Goal: Task Accomplishment & Management: Manage account settings

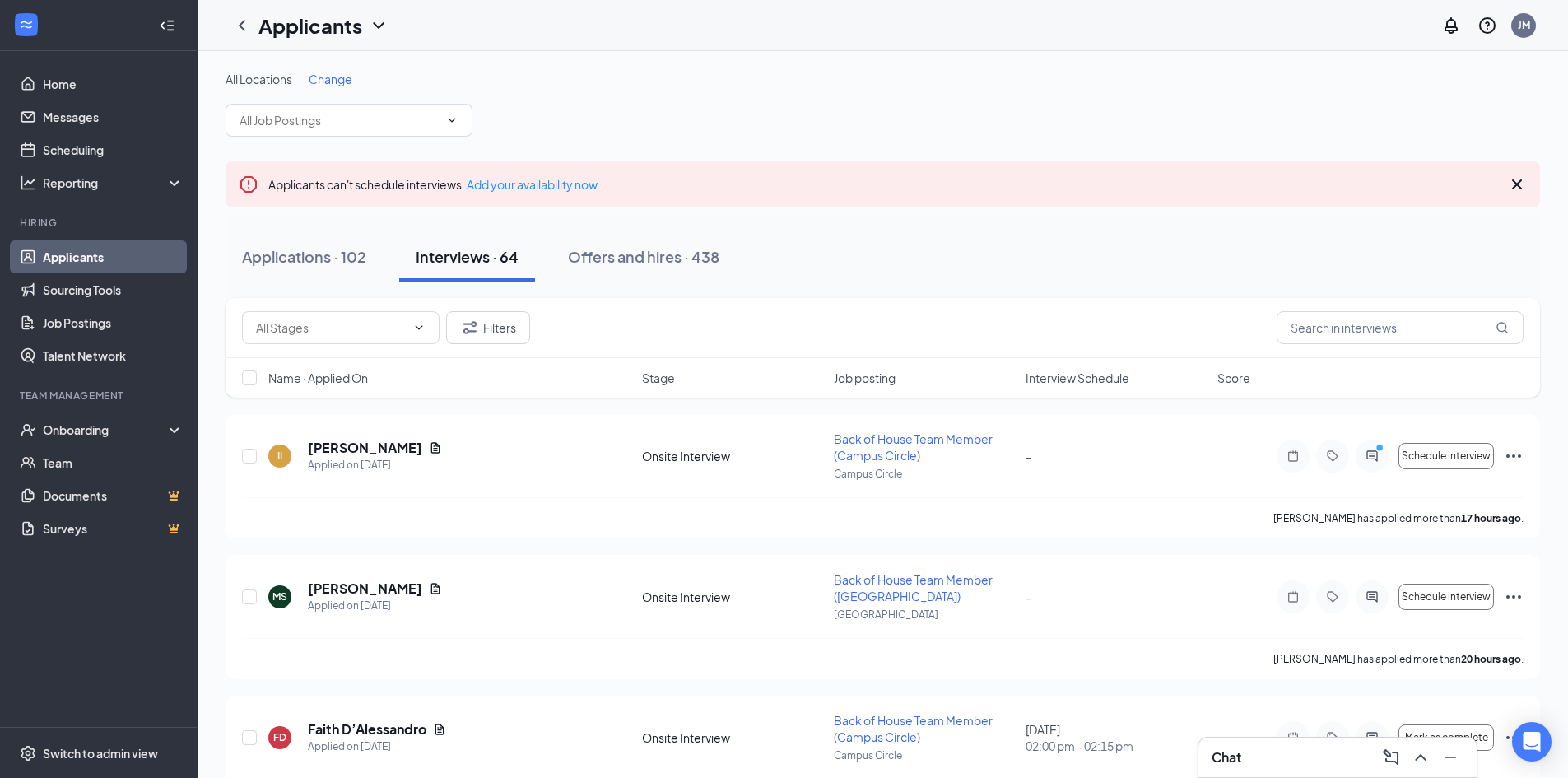
click at [330, 78] on span "Change" at bounding box center [330, 79] width 43 height 15
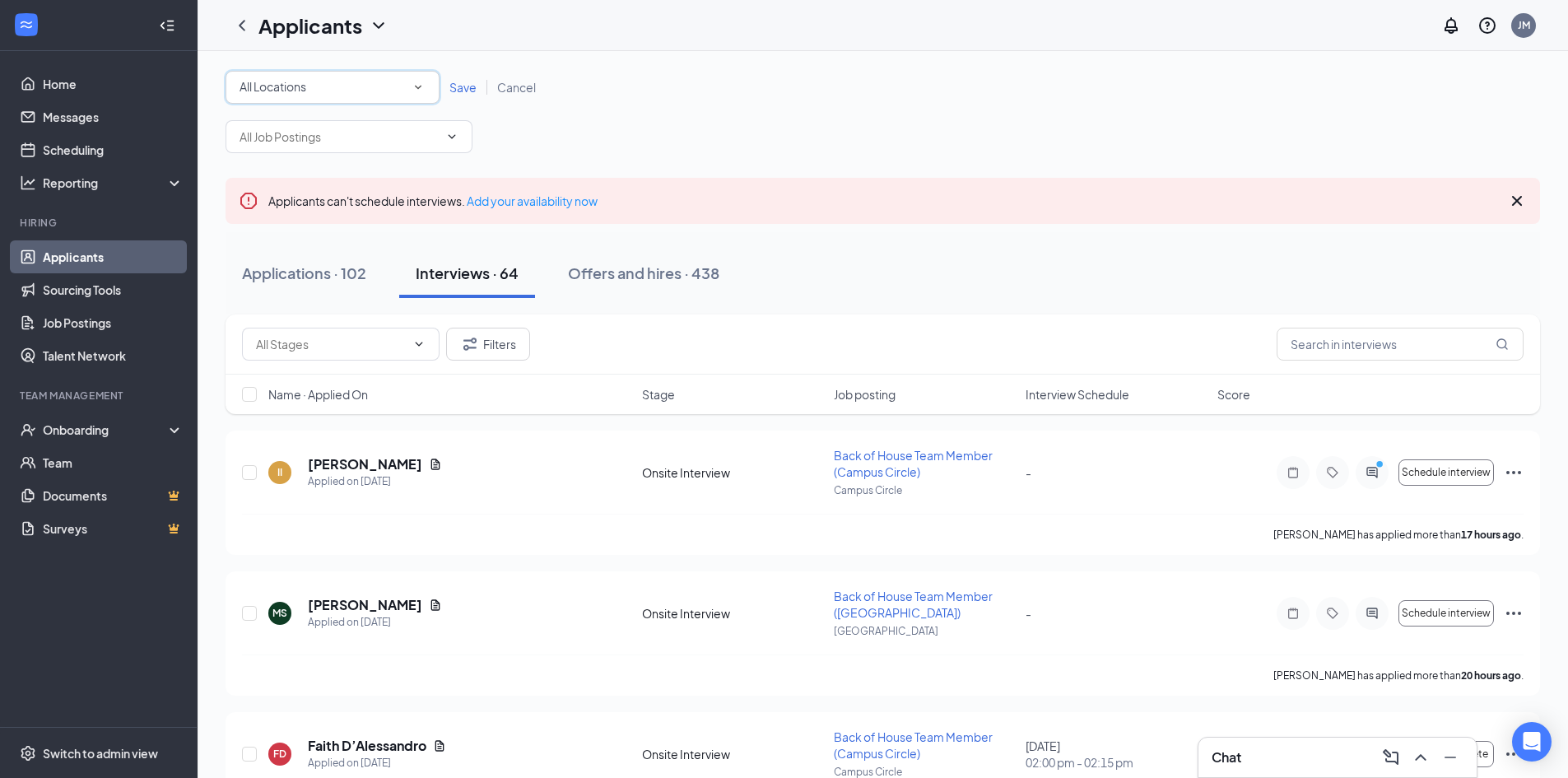
click at [324, 101] on div "All Locations All Locations" at bounding box center [333, 88] width 214 height 33
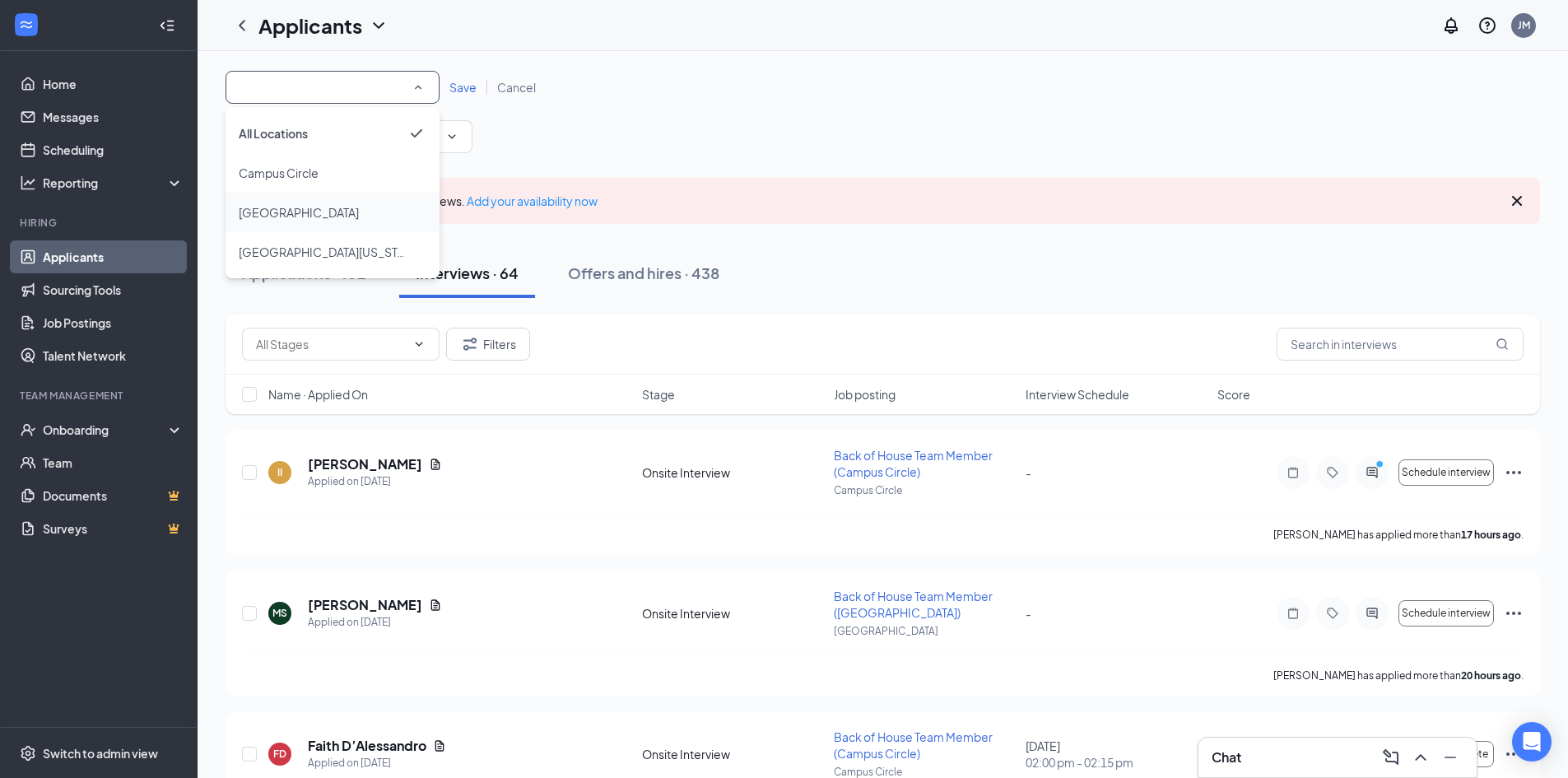
click at [349, 226] on li "[GEOGRAPHIC_DATA]" at bounding box center [333, 212] width 214 height 40
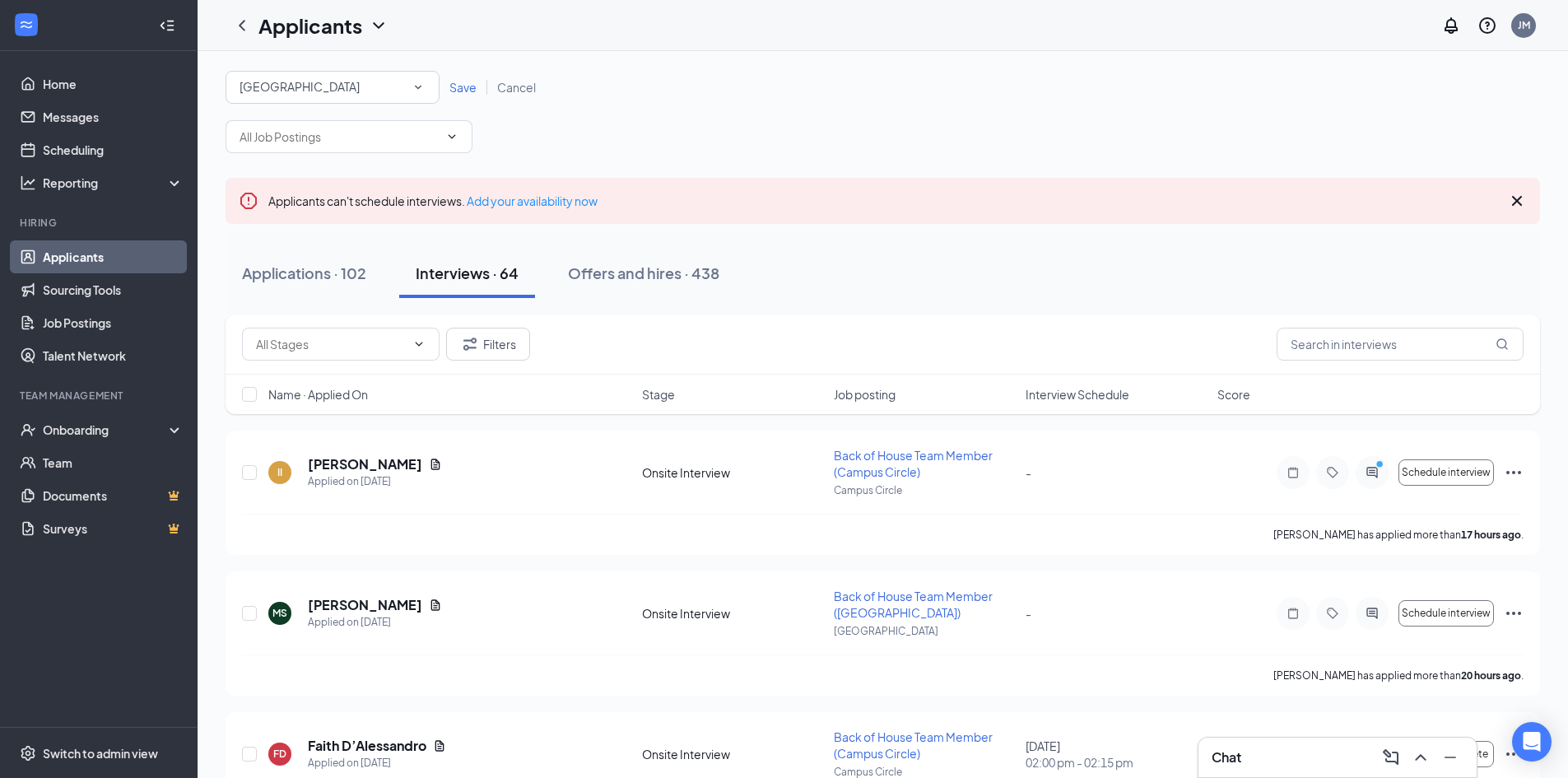
click at [480, 81] on link "Save" at bounding box center [464, 88] width 48 height 15
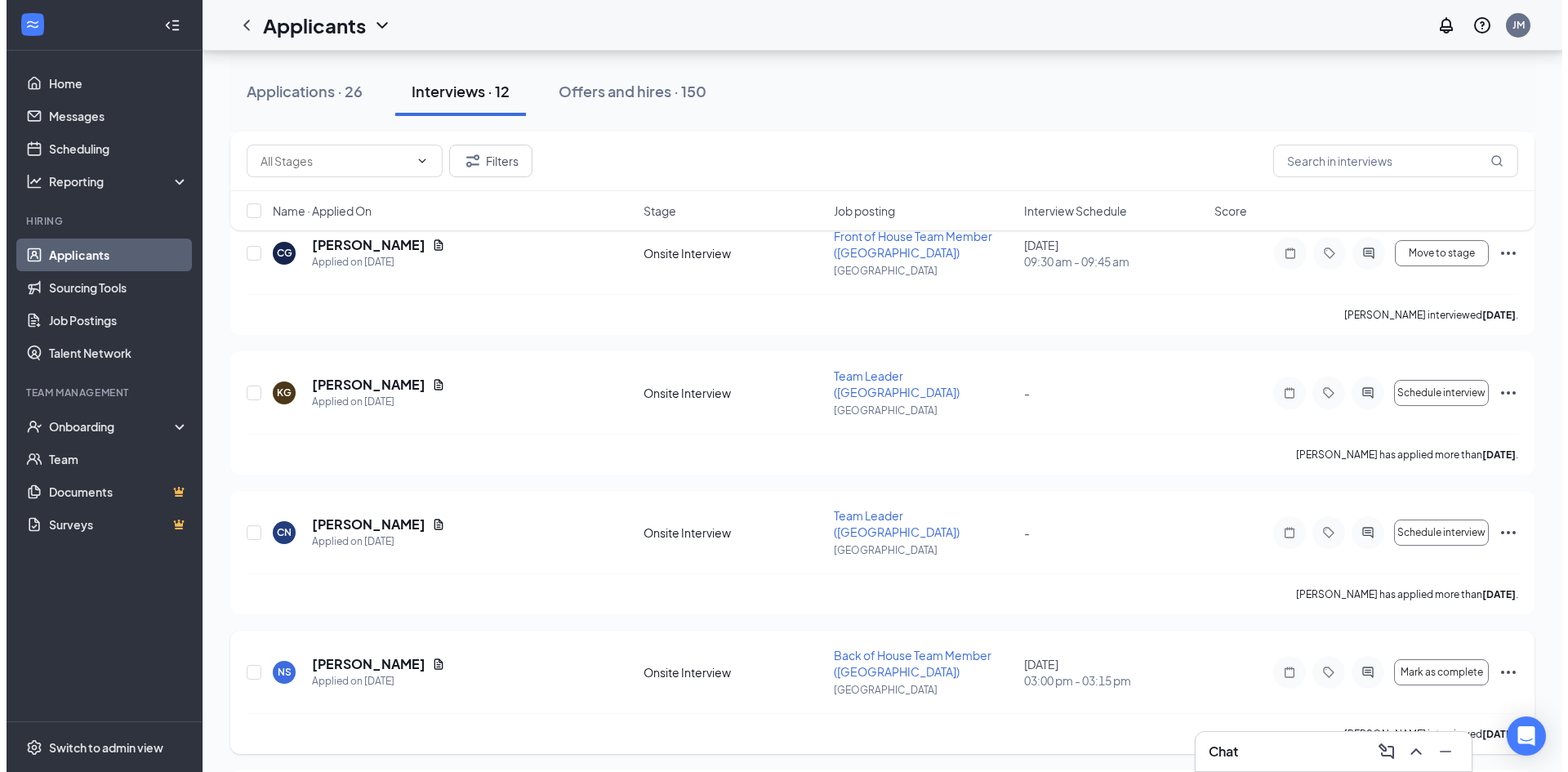
scroll to position [1318, 0]
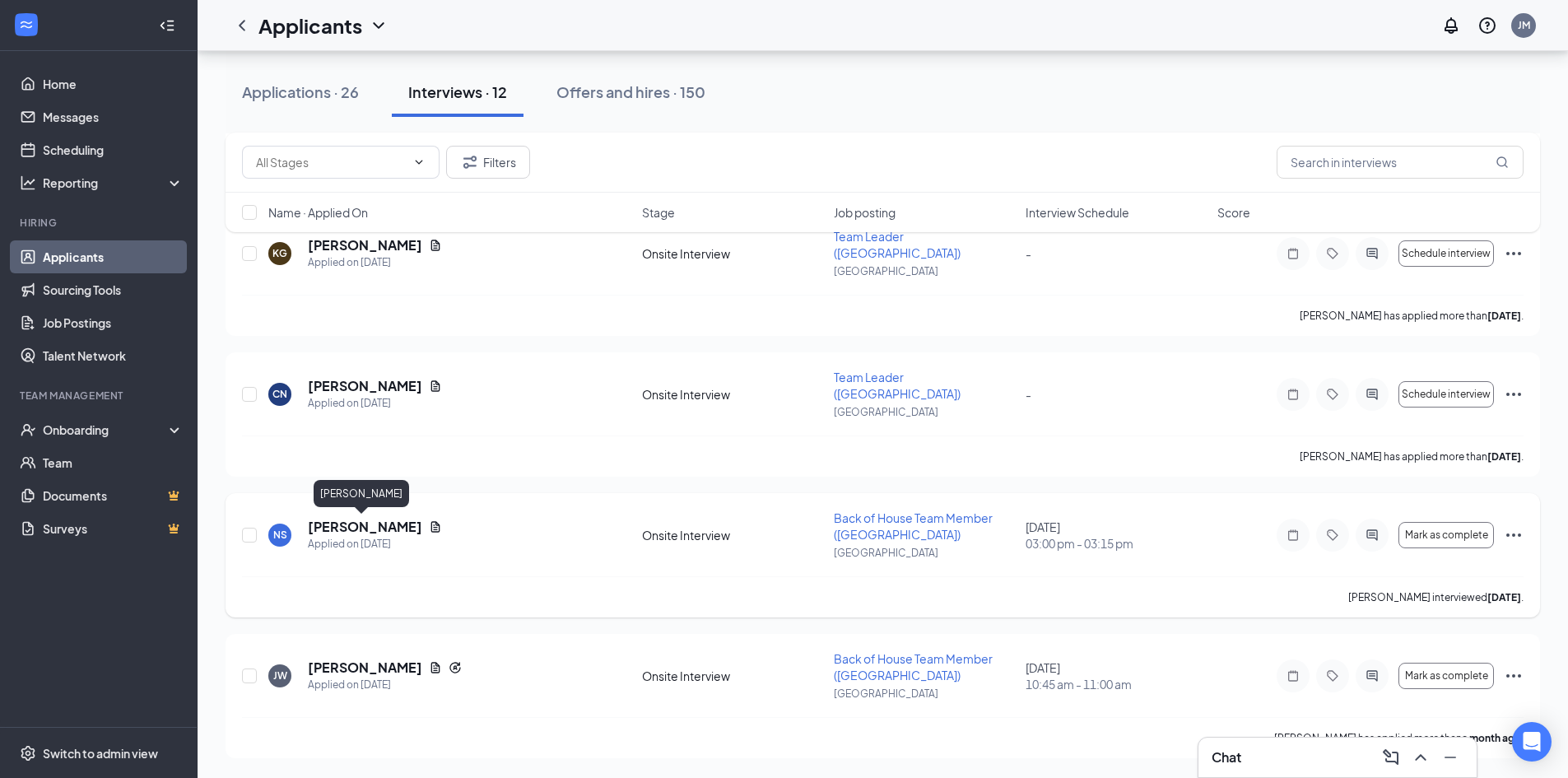
click at [356, 531] on h5 "[PERSON_NAME]" at bounding box center [365, 527] width 114 height 18
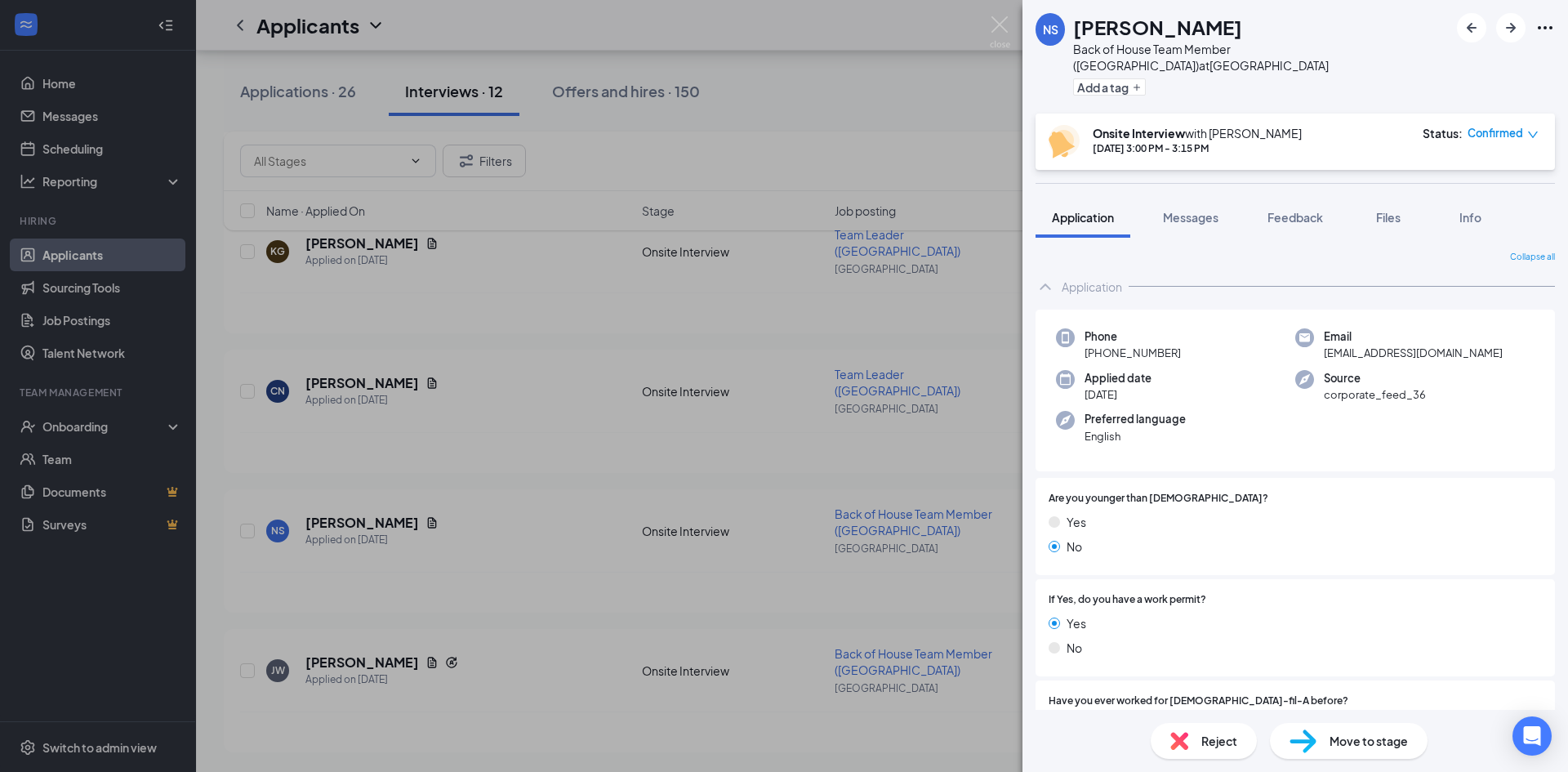
click at [535, 492] on div "NS [PERSON_NAME] Back of House Team Member ([GEOGRAPHIC_DATA]) at [GEOGRAPHIC_D…" at bounding box center [784, 386] width 1568 height 772
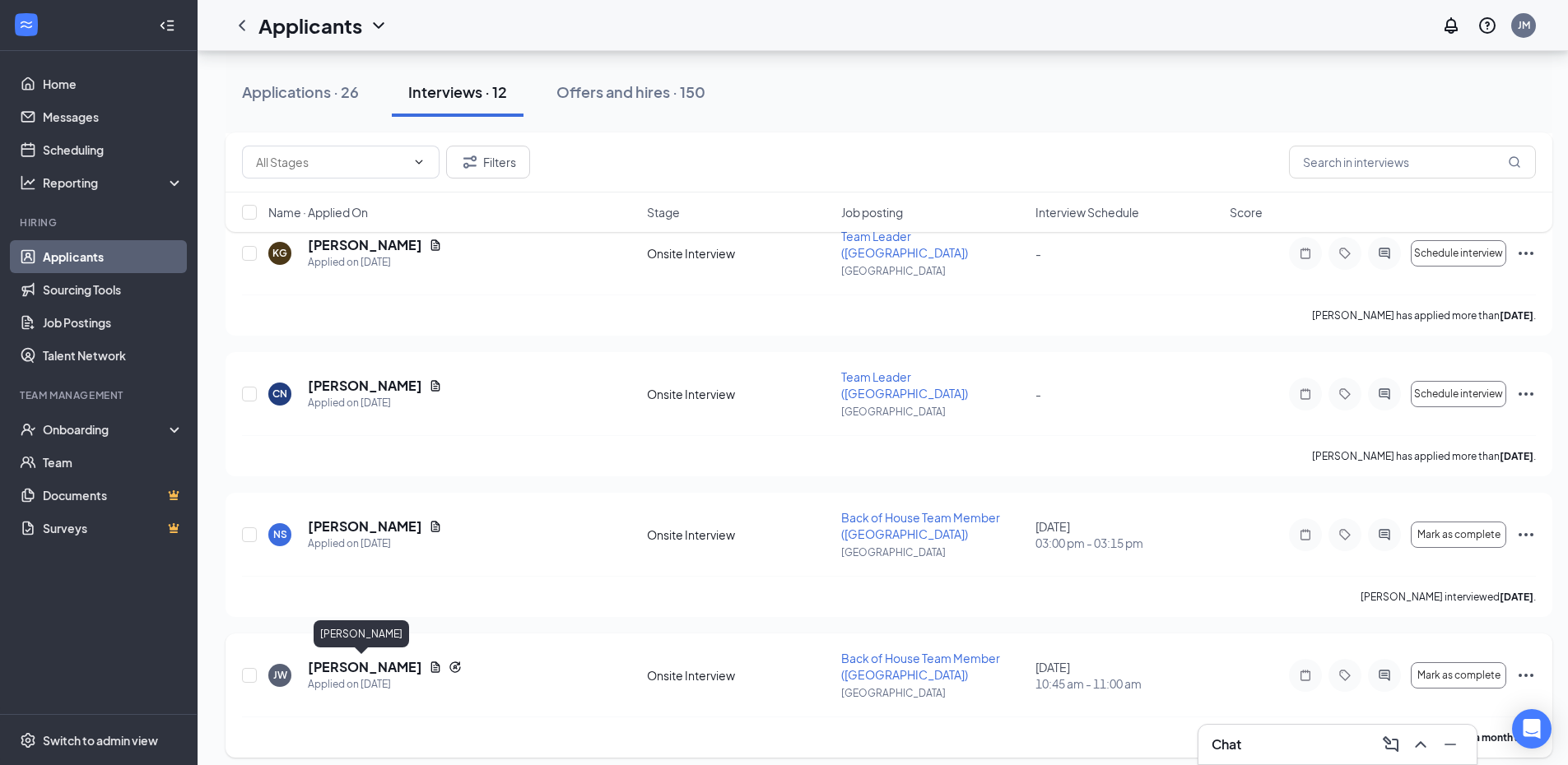
click at [335, 656] on div "[PERSON_NAME] [PERSON_NAME] Applied on [DATE] Onsite Interview Back of House Te…" at bounding box center [890, 683] width 1294 height 66
click at [329, 662] on h5 "[PERSON_NAME]" at bounding box center [365, 667] width 114 height 18
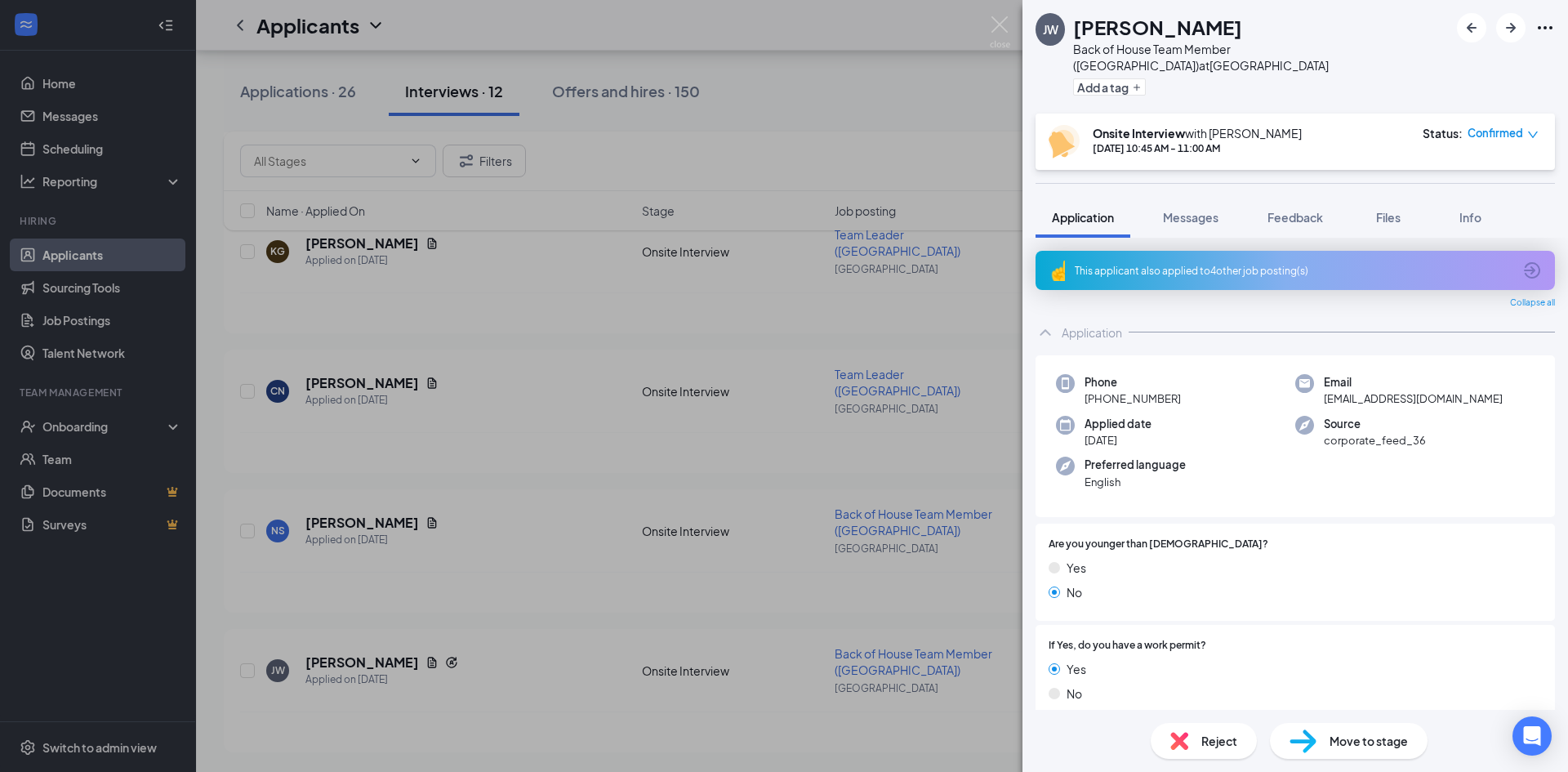
click at [1324, 269] on div "This applicant also applied to 4 other job posting(s)" at bounding box center [1294, 270] width 438 height 14
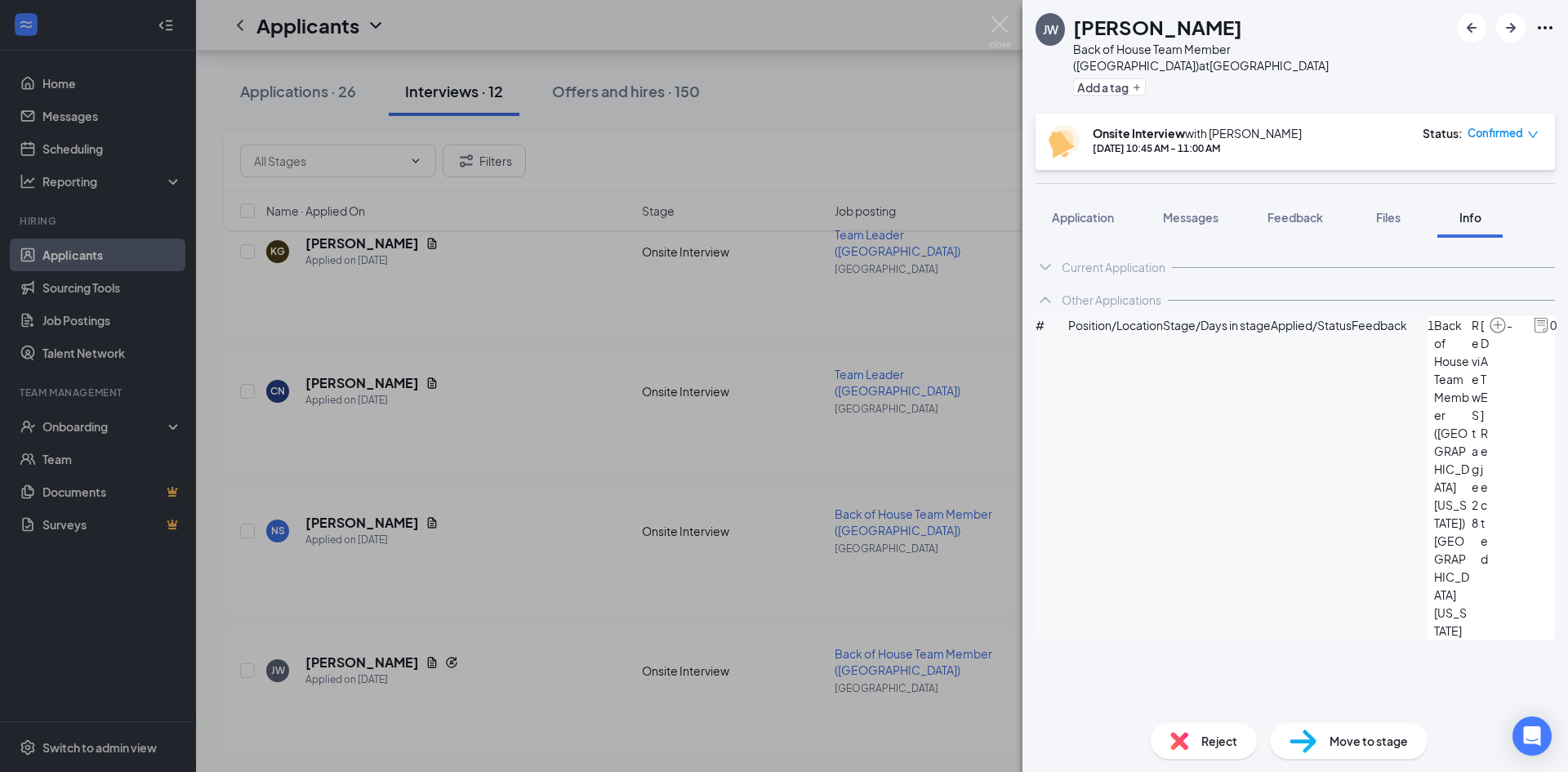
drag, startPoint x: 1365, startPoint y: 642, endPoint x: 1343, endPoint y: 605, distance: 43.0
click at [1212, 215] on span "Messages" at bounding box center [1191, 217] width 56 height 15
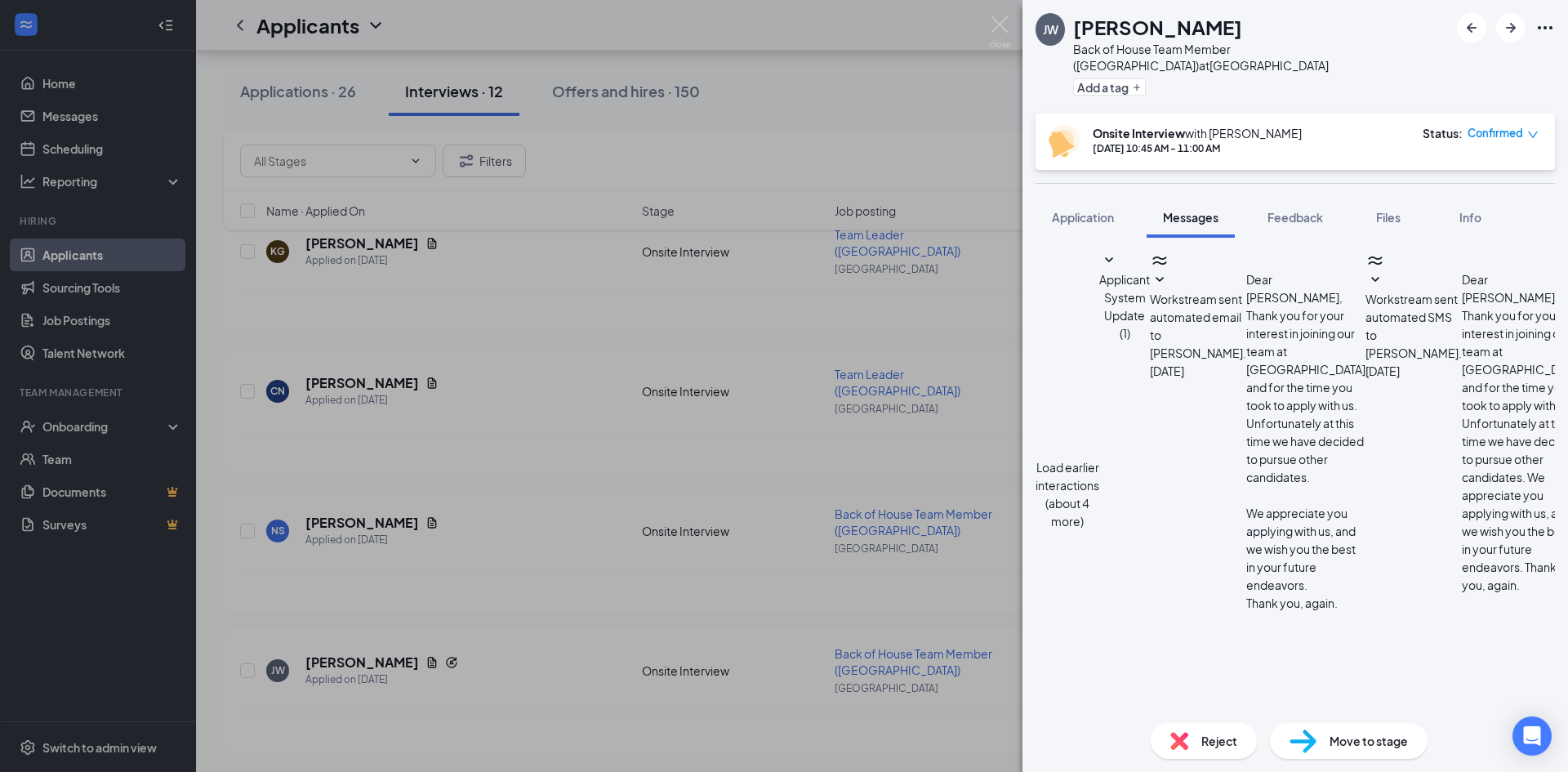
click at [1150, 324] on span "Applicant System Update (1)" at bounding box center [1124, 306] width 50 height 69
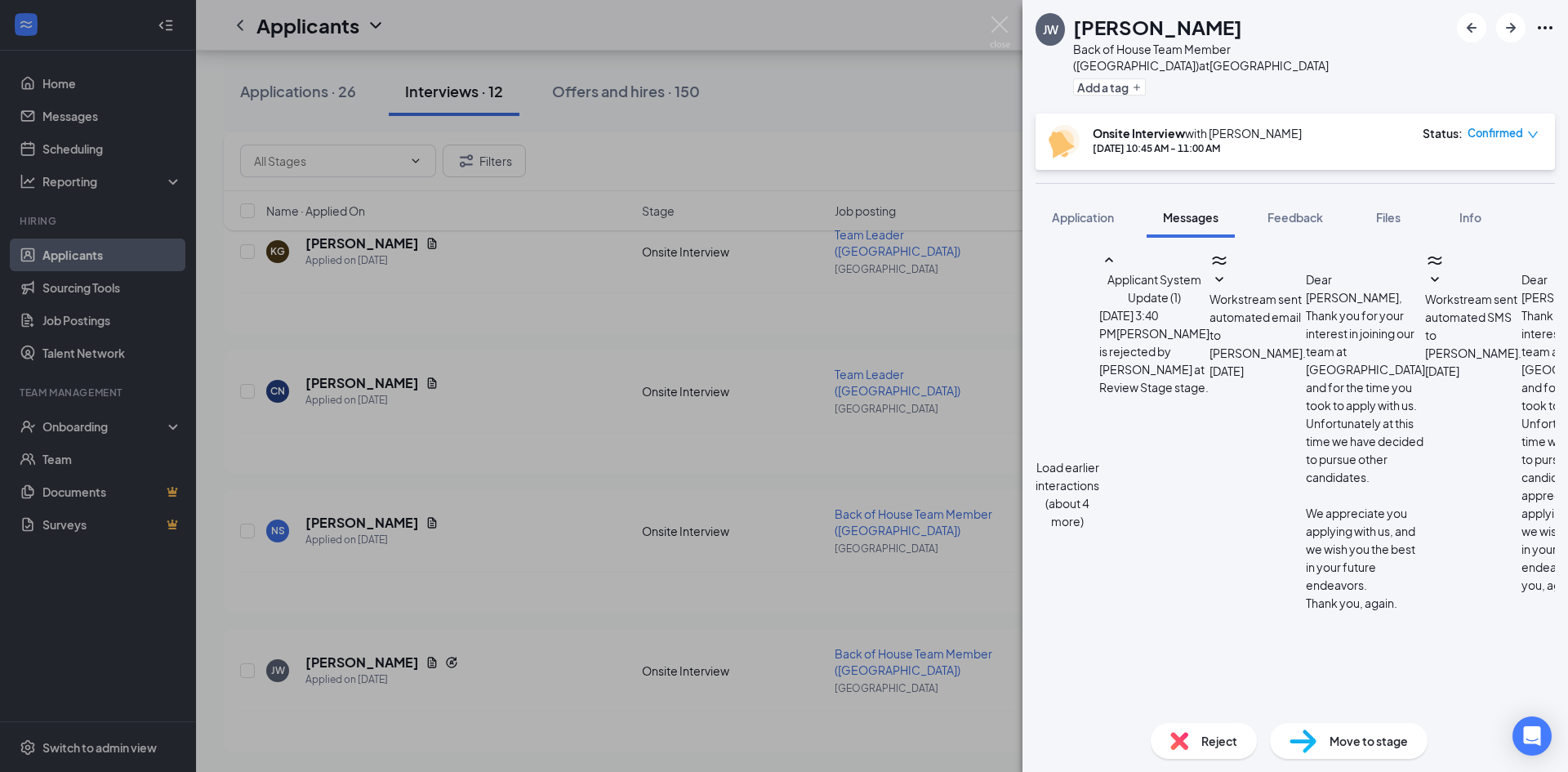
click at [1202, 305] on span "Applicant System Update (1)" at bounding box center [1155, 288] width 94 height 33
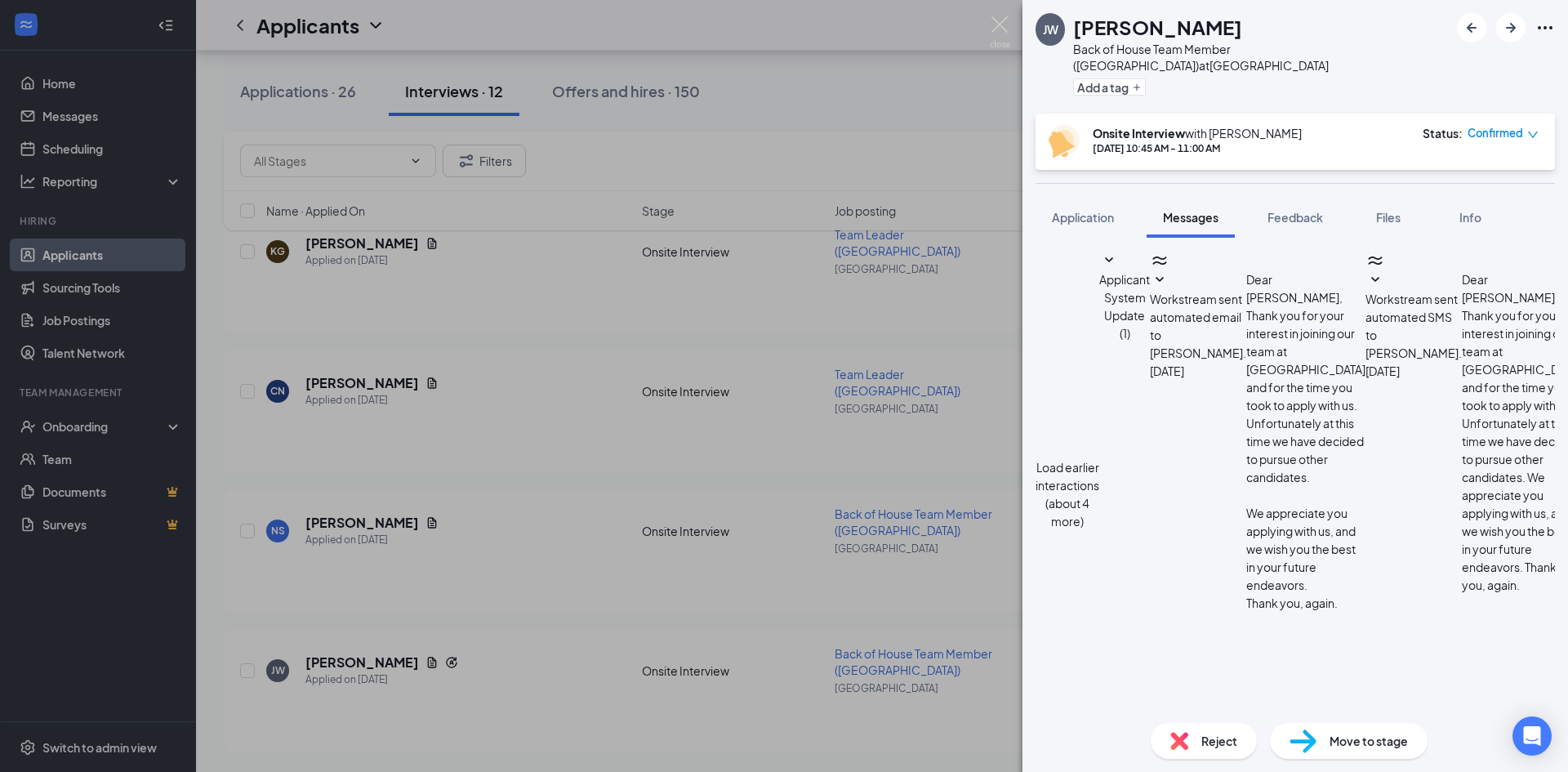
click at [1150, 324] on span "Applicant System Update (1)" at bounding box center [1124, 306] width 50 height 69
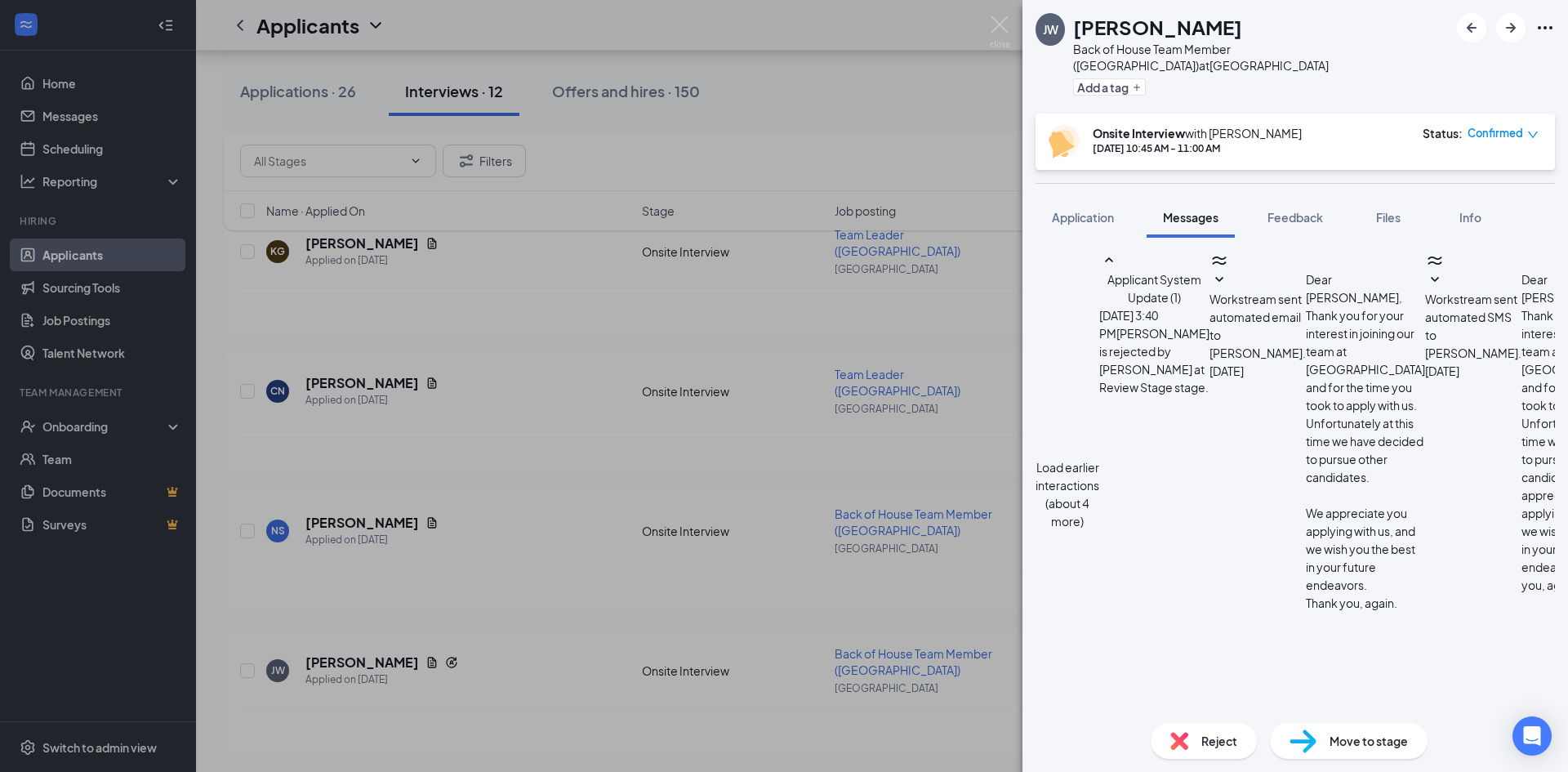
click at [1202, 305] on span "Applicant System Update (1)" at bounding box center [1155, 288] width 94 height 33
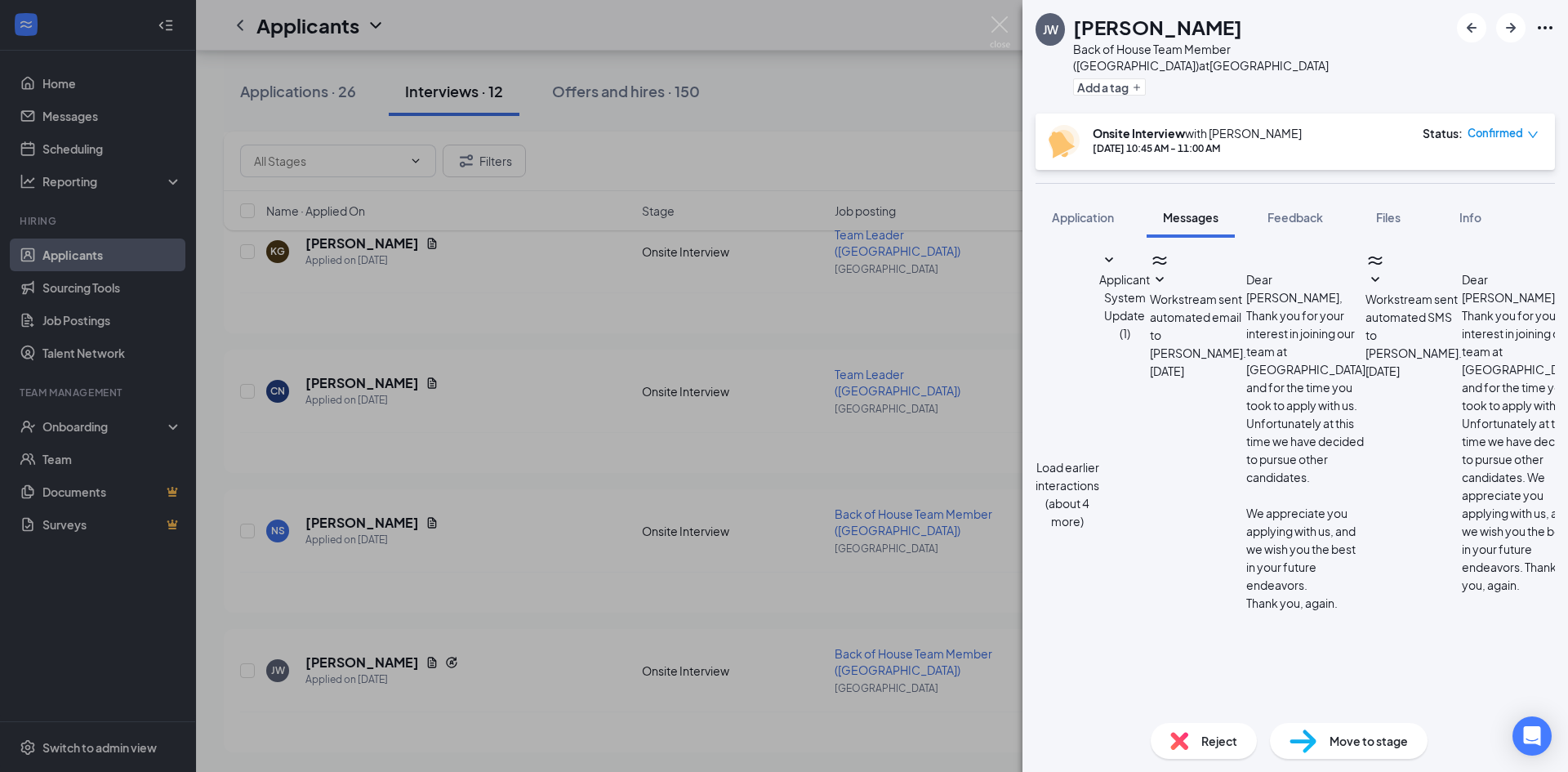
click at [1247, 360] on span "Workstream sent automated email to [PERSON_NAME]." at bounding box center [1197, 326] width 96 height 69
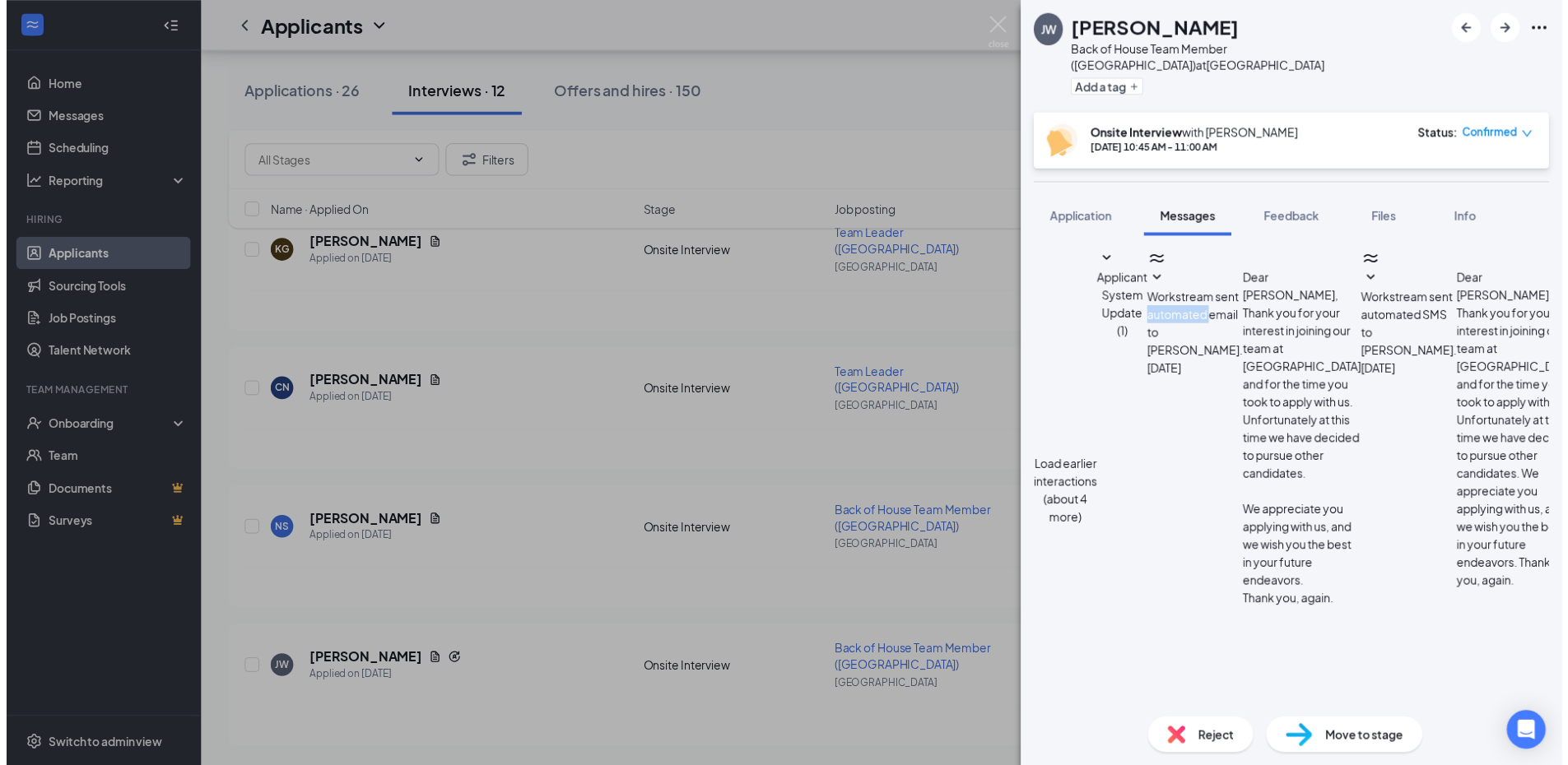
scroll to position [366, 0]
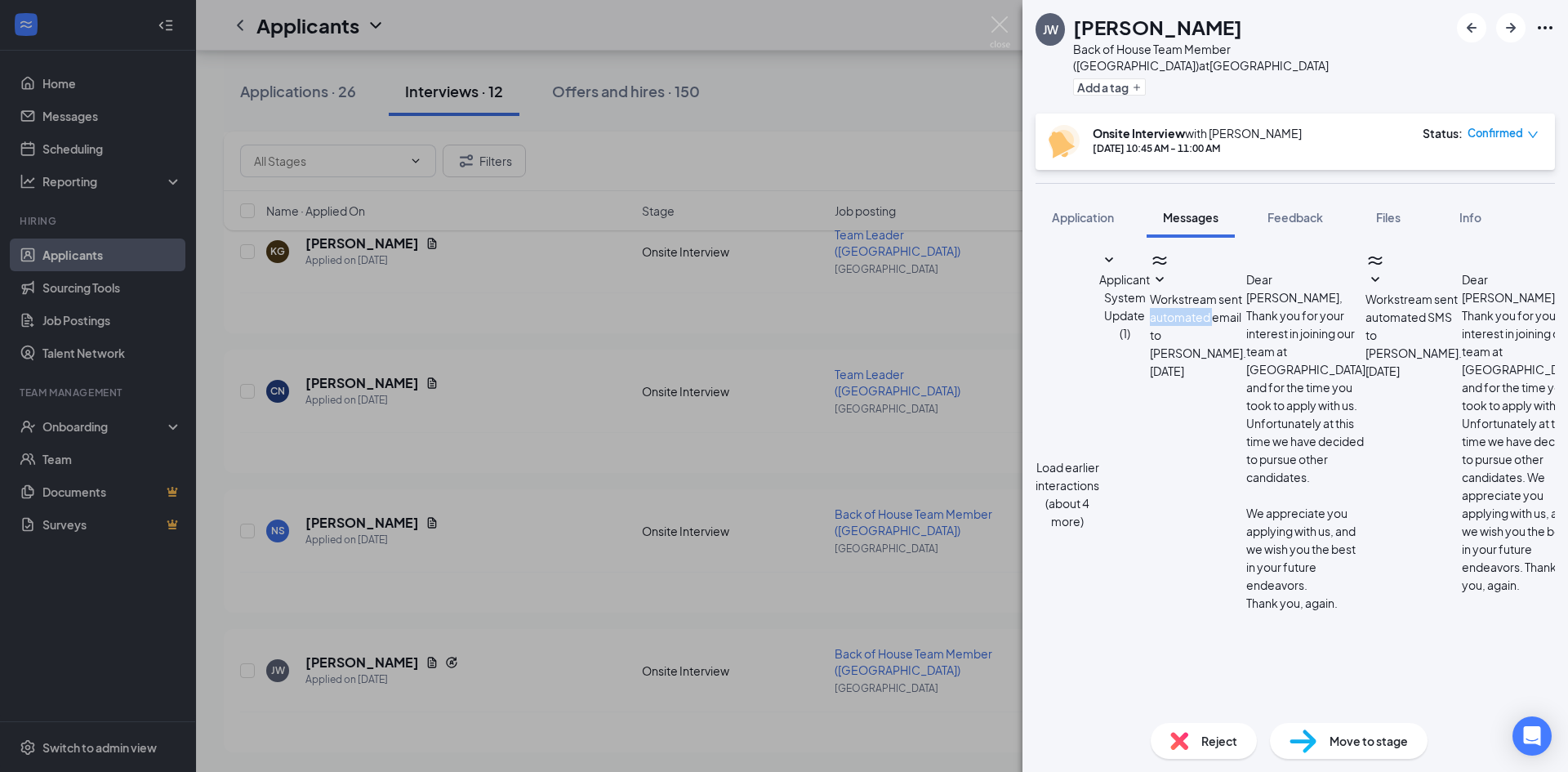
click at [968, 123] on div "[PERSON_NAME] [PERSON_NAME] Back of House Team Member ([GEOGRAPHIC_DATA]) at [G…" at bounding box center [784, 386] width 1568 height 772
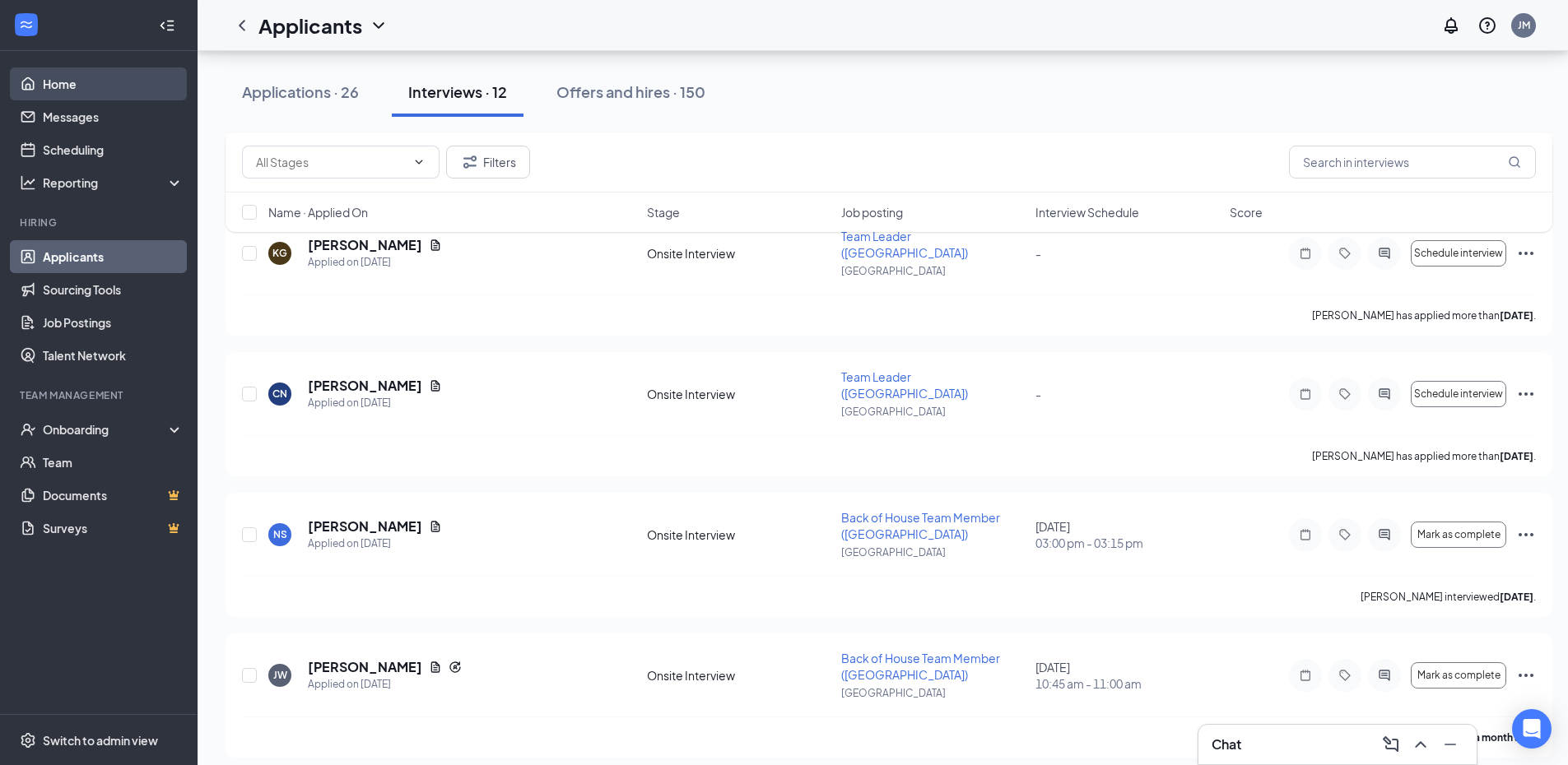
click at [73, 76] on link "Home" at bounding box center [112, 84] width 141 height 33
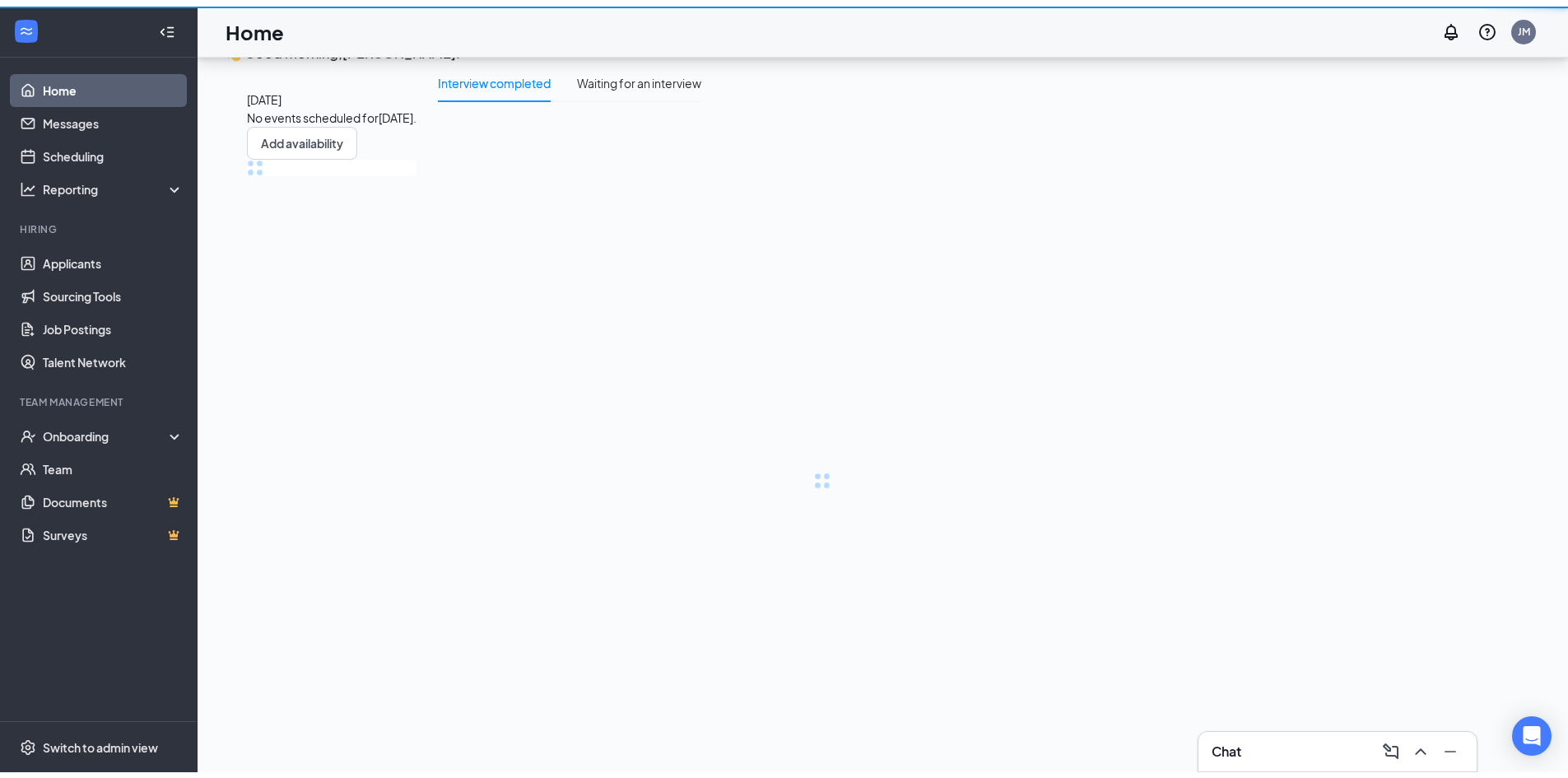
scroll to position [35, 0]
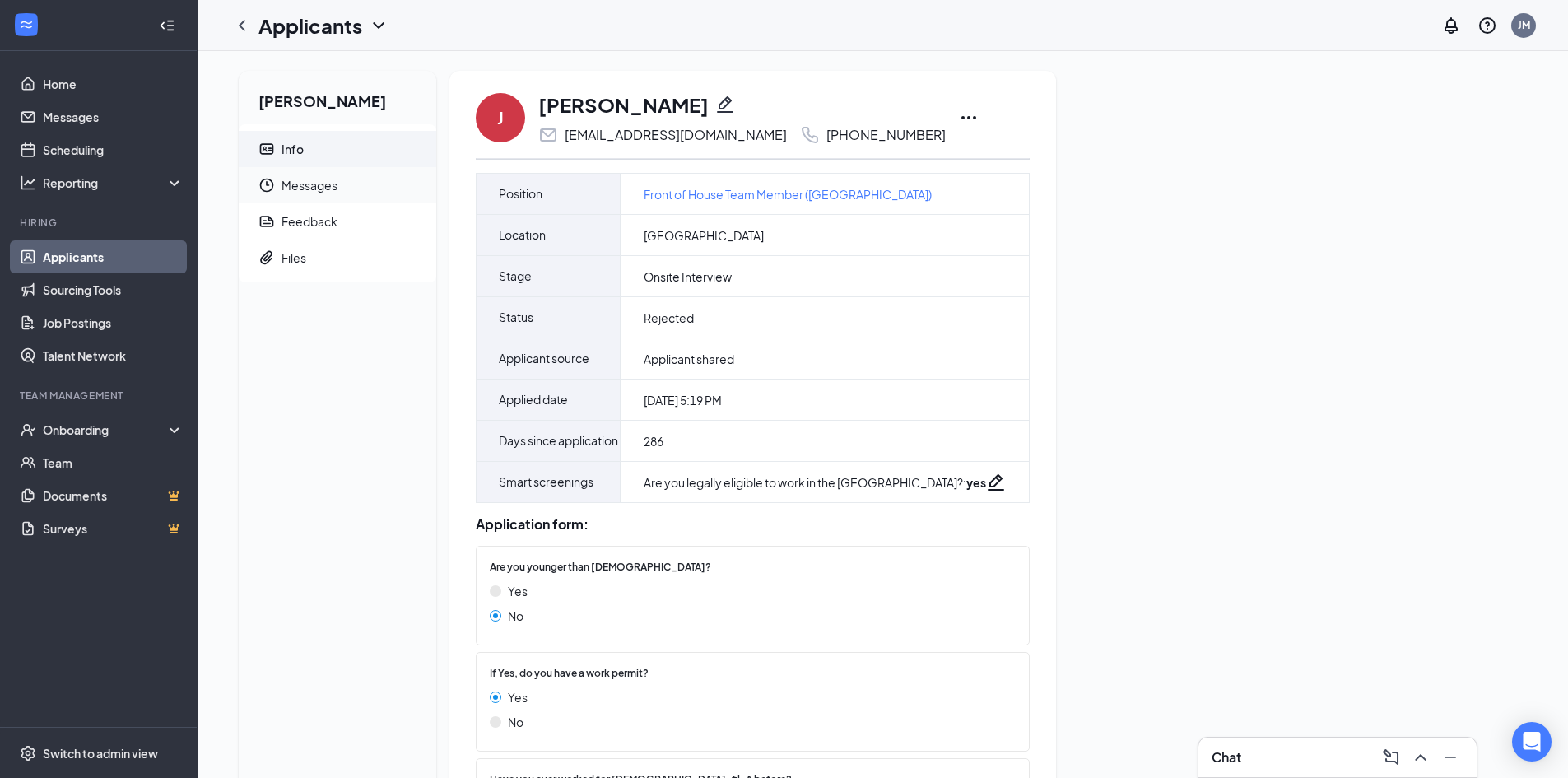
click at [321, 171] on span "Messages" at bounding box center [352, 184] width 142 height 36
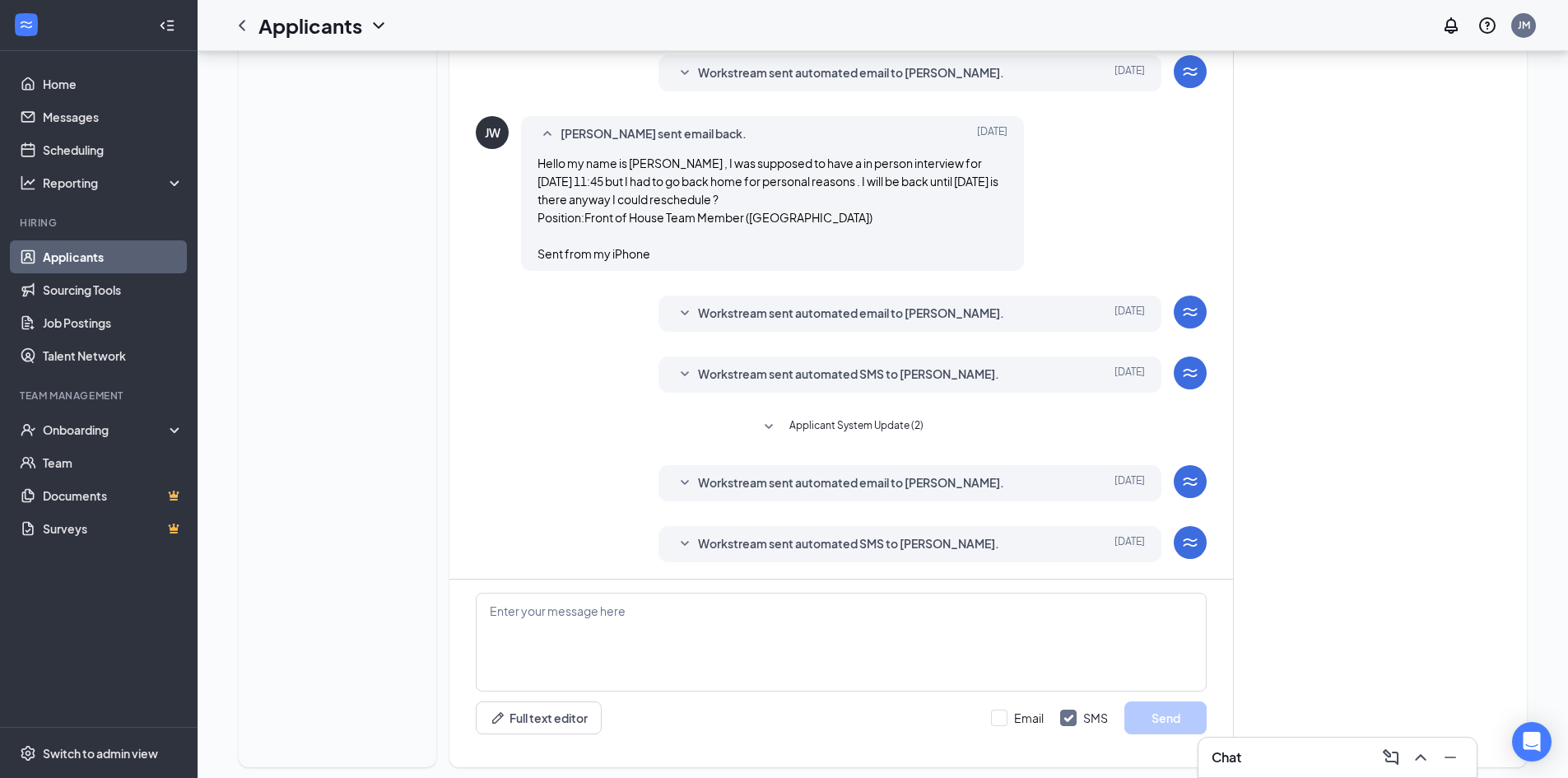
scroll to position [227, 0]
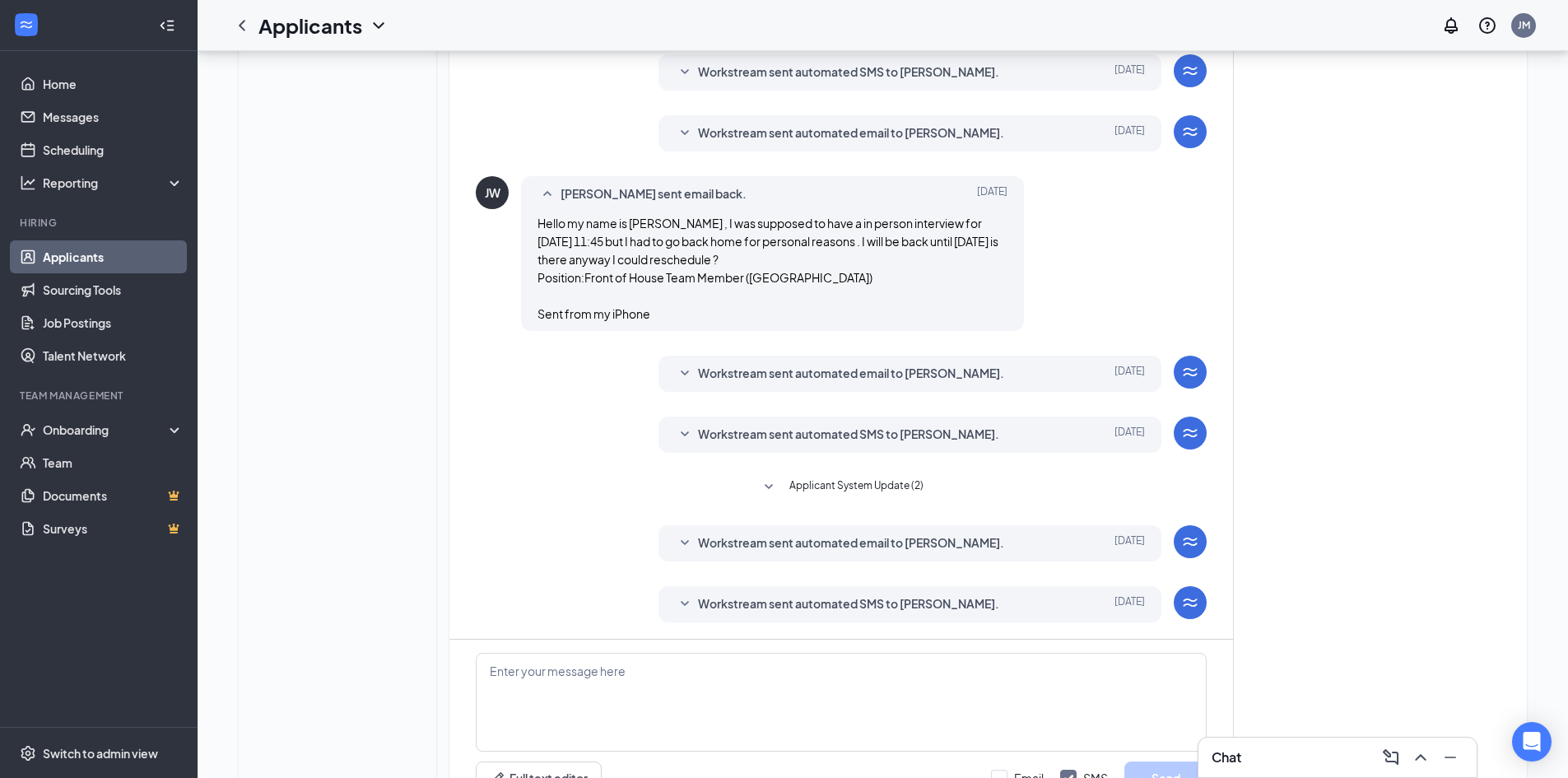
click at [861, 482] on span "Applicant System Update (2)" at bounding box center [856, 487] width 135 height 19
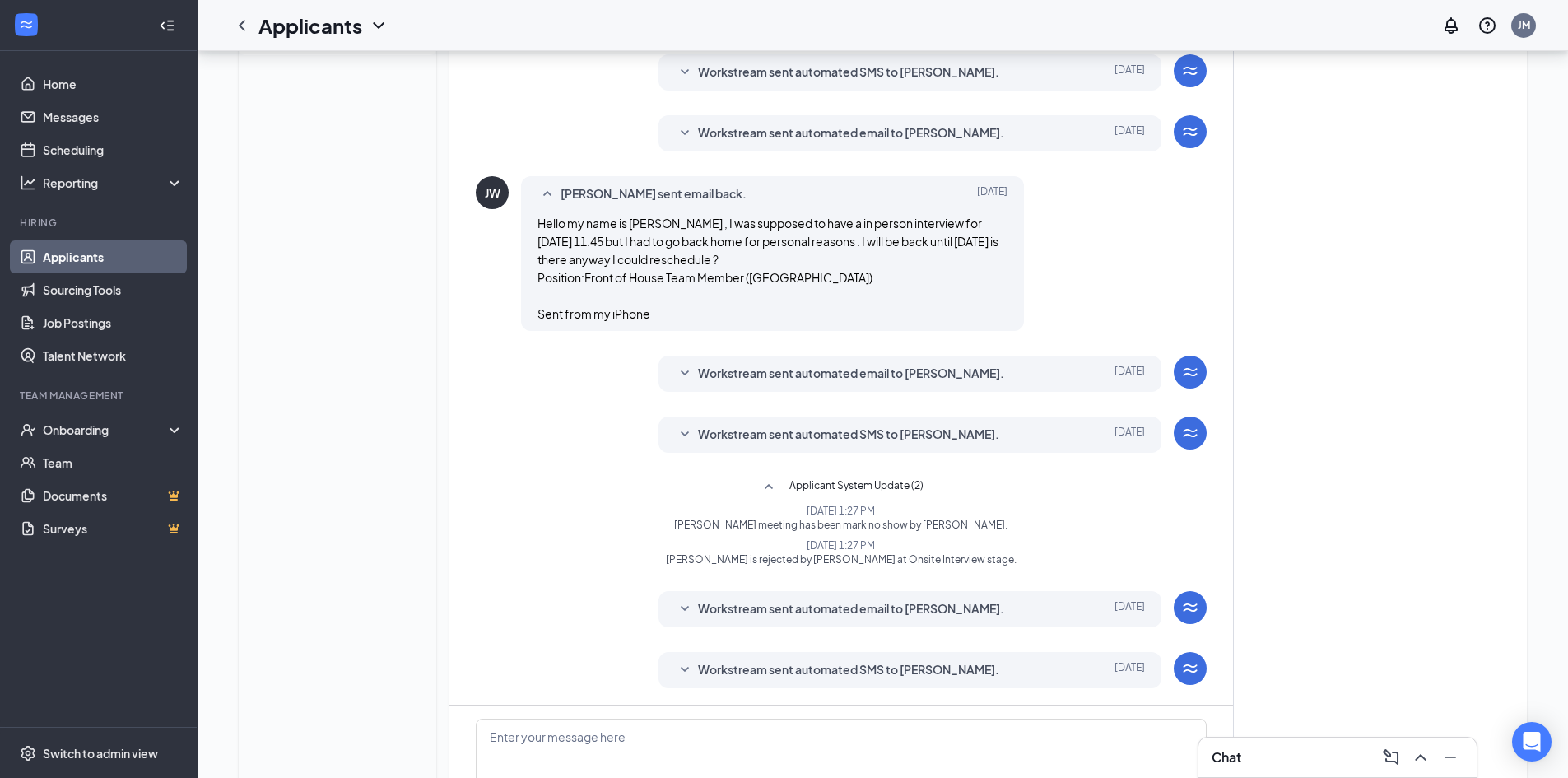
click at [861, 482] on span "Applicant System Update (2)" at bounding box center [856, 487] width 135 height 19
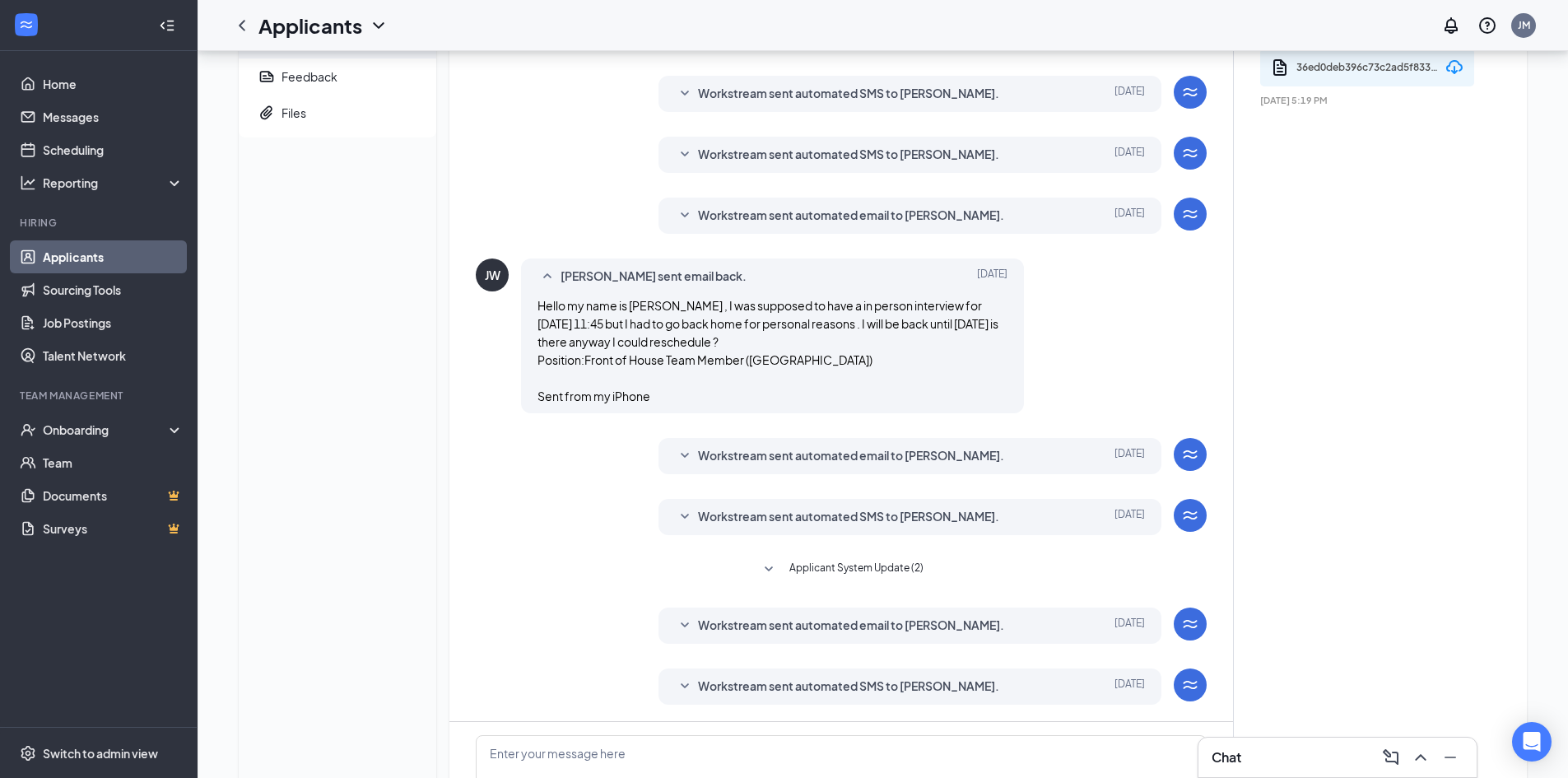
scroll to position [0, 0]
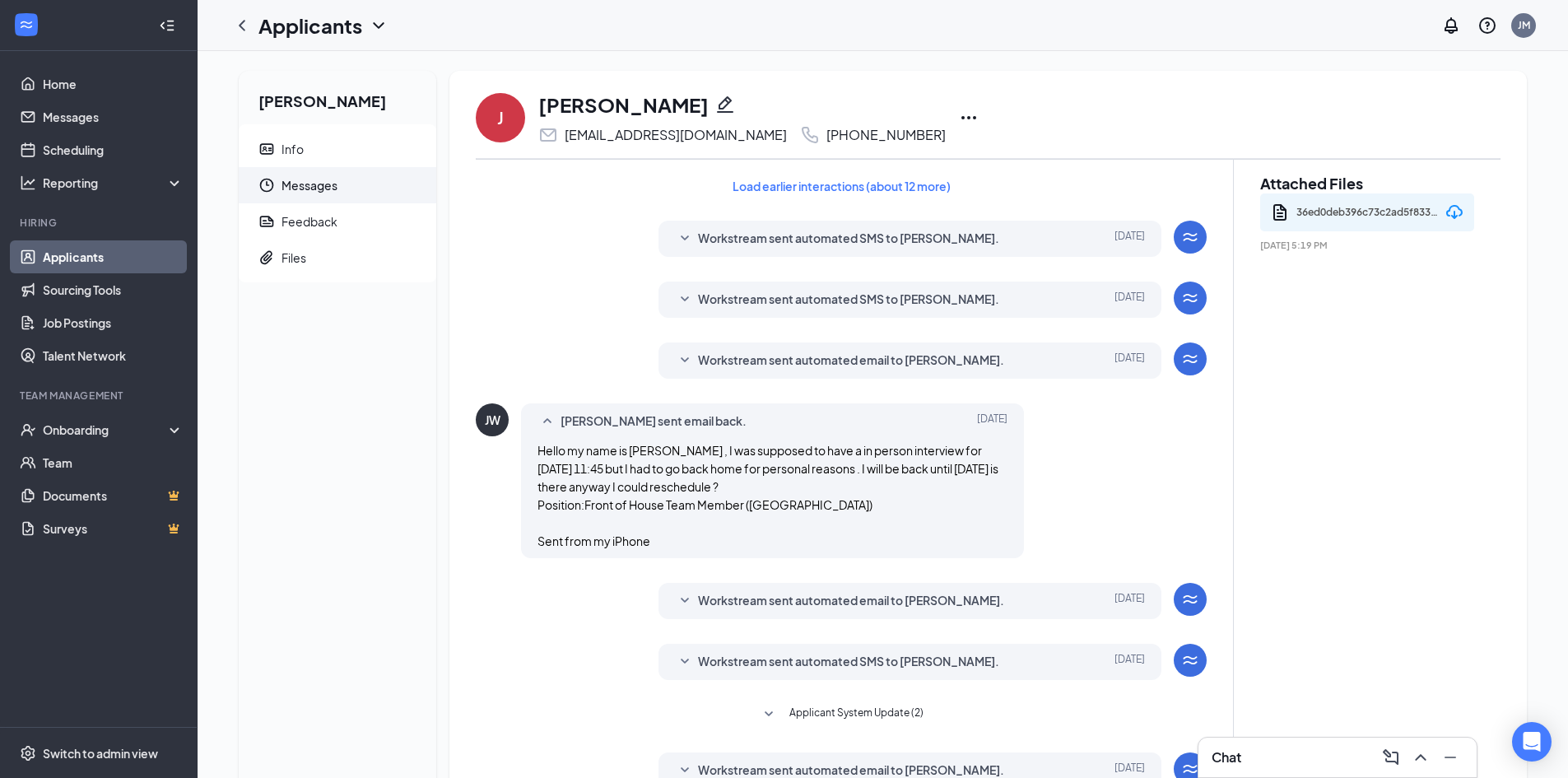
drag, startPoint x: 682, startPoint y: 616, endPoint x: 1267, endPoint y: 429, distance: 614.2
click at [1267, 429] on div "Attached Files 36ed0deb396c73c2ad5f833e9fbf13ac.pdf Nov 13, 2024 5:19 PM" at bounding box center [1367, 596] width 267 height 875
click at [42, 93] on link "Home" at bounding box center [112, 84] width 141 height 33
